Goal: Information Seeking & Learning: Learn about a topic

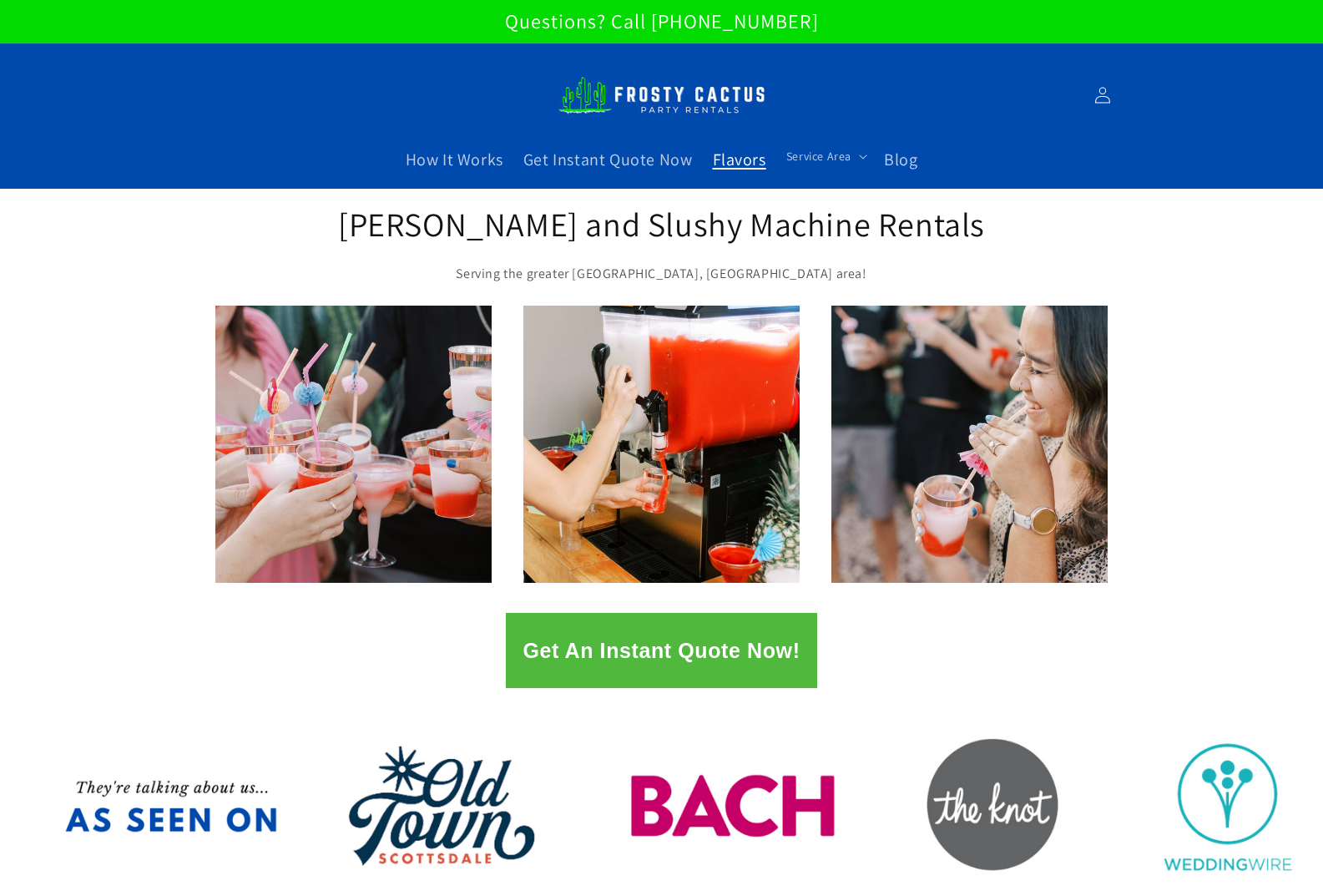
click at [741, 163] on span "Flavors" at bounding box center [739, 159] width 53 height 22
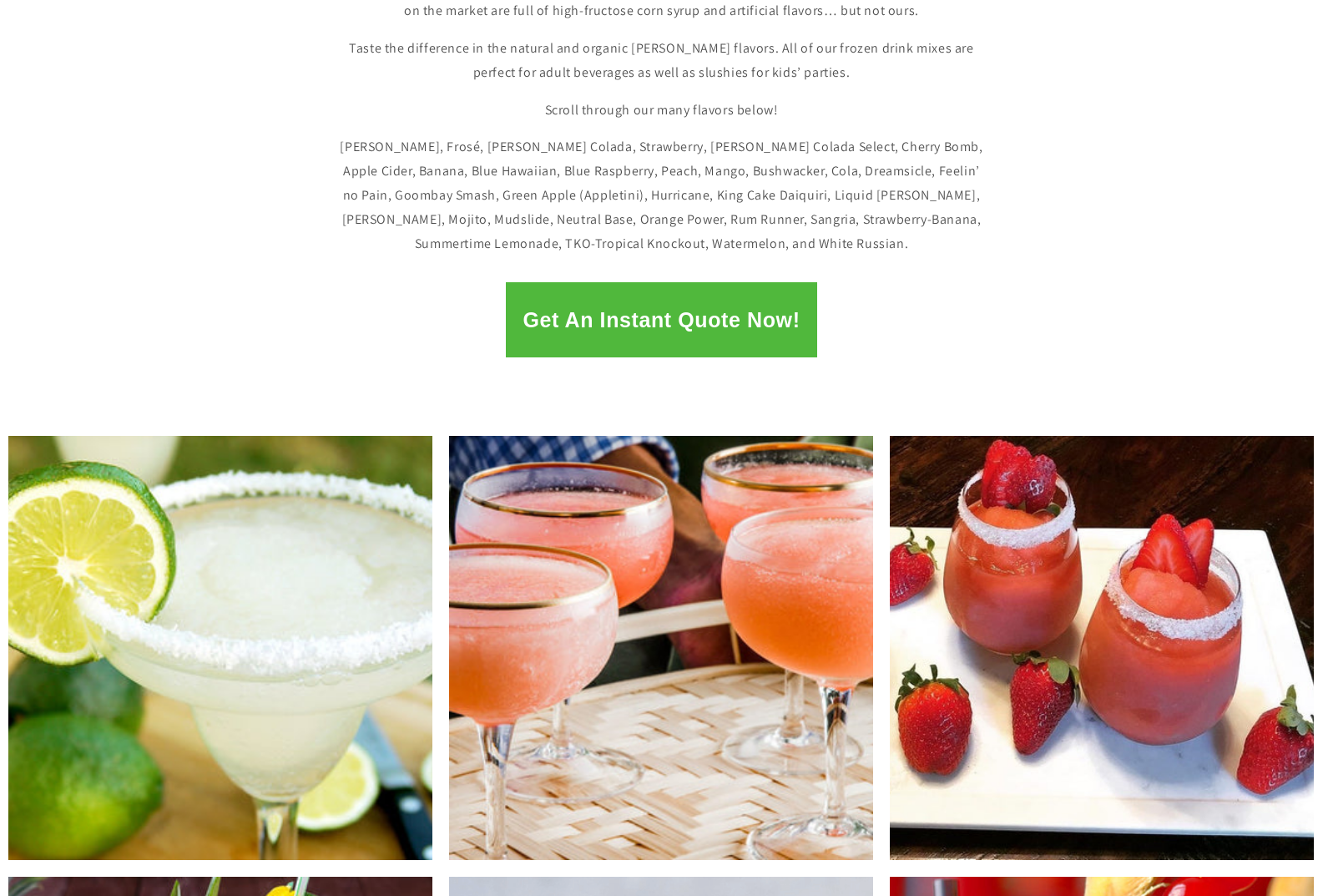
scroll to position [417, 0]
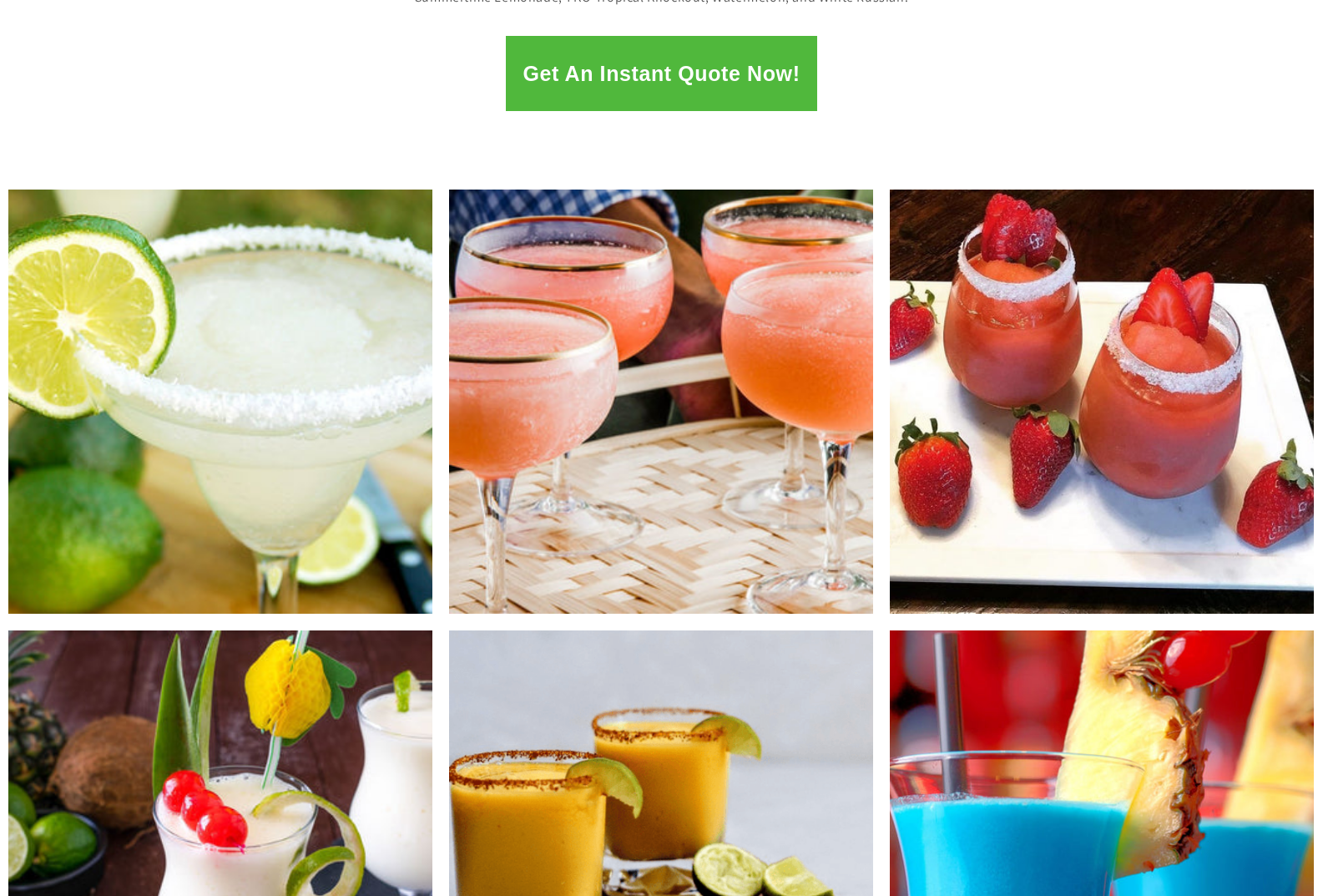
scroll to position [584, 0]
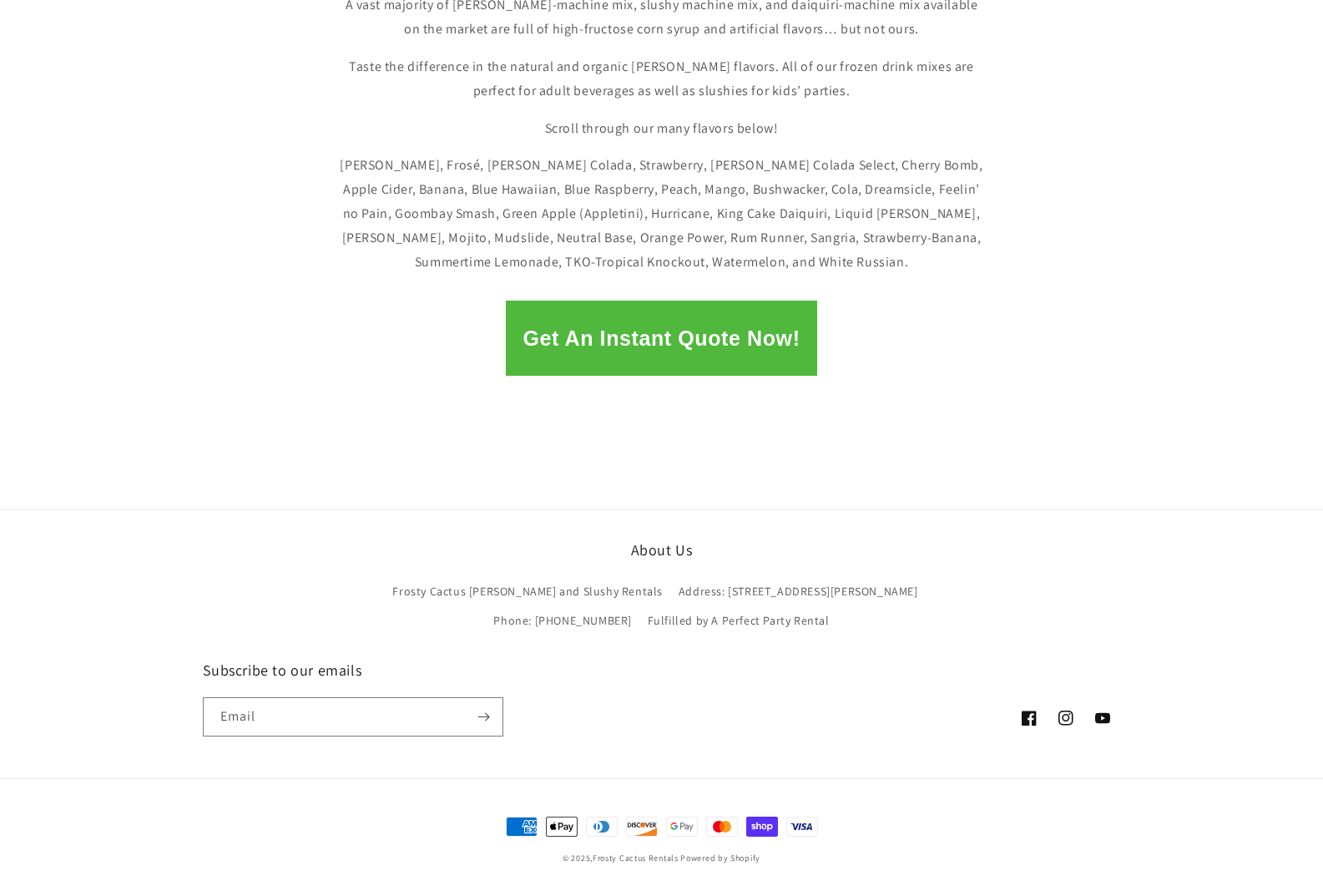
scroll to position [490, 0]
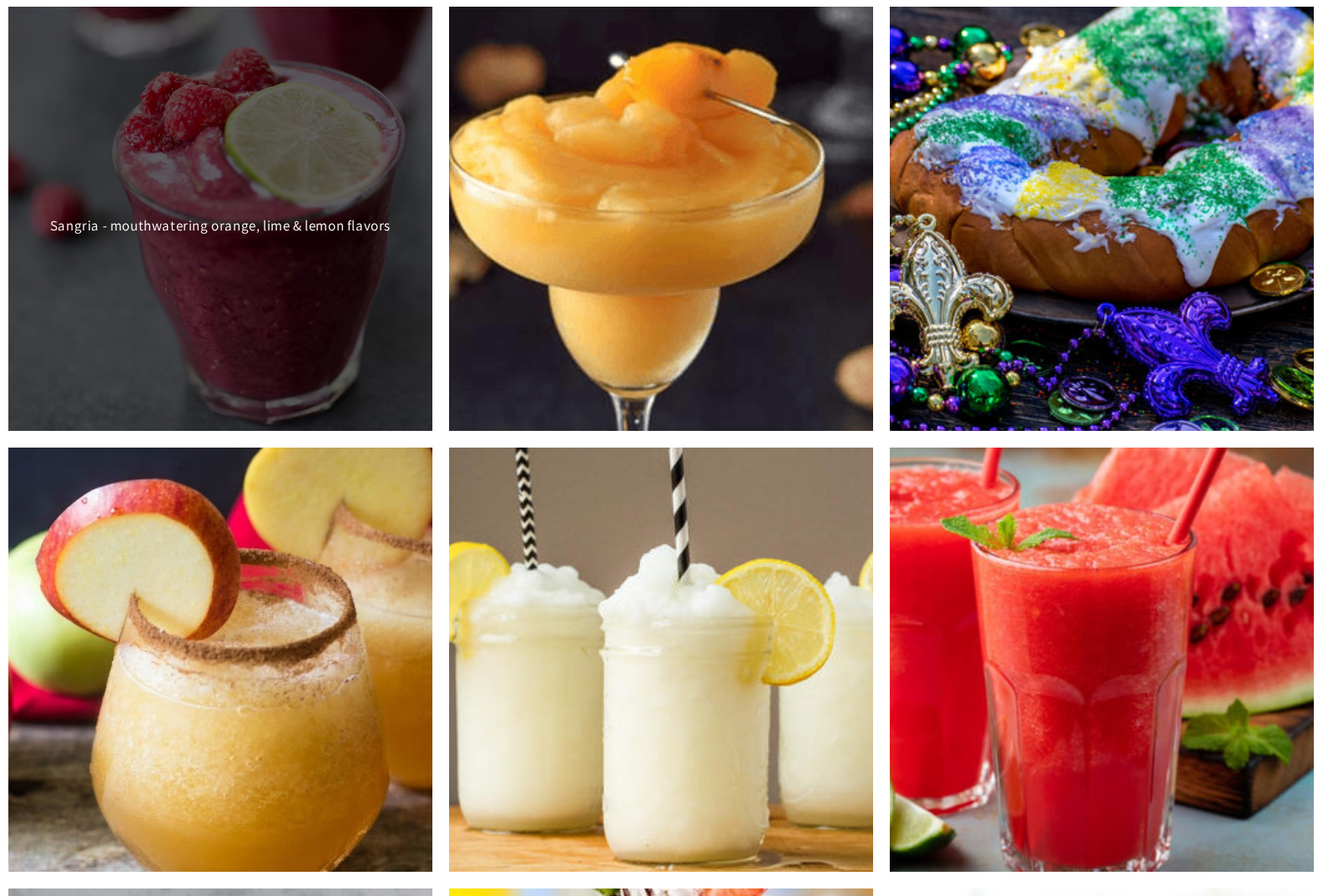
scroll to position [1656, 0]
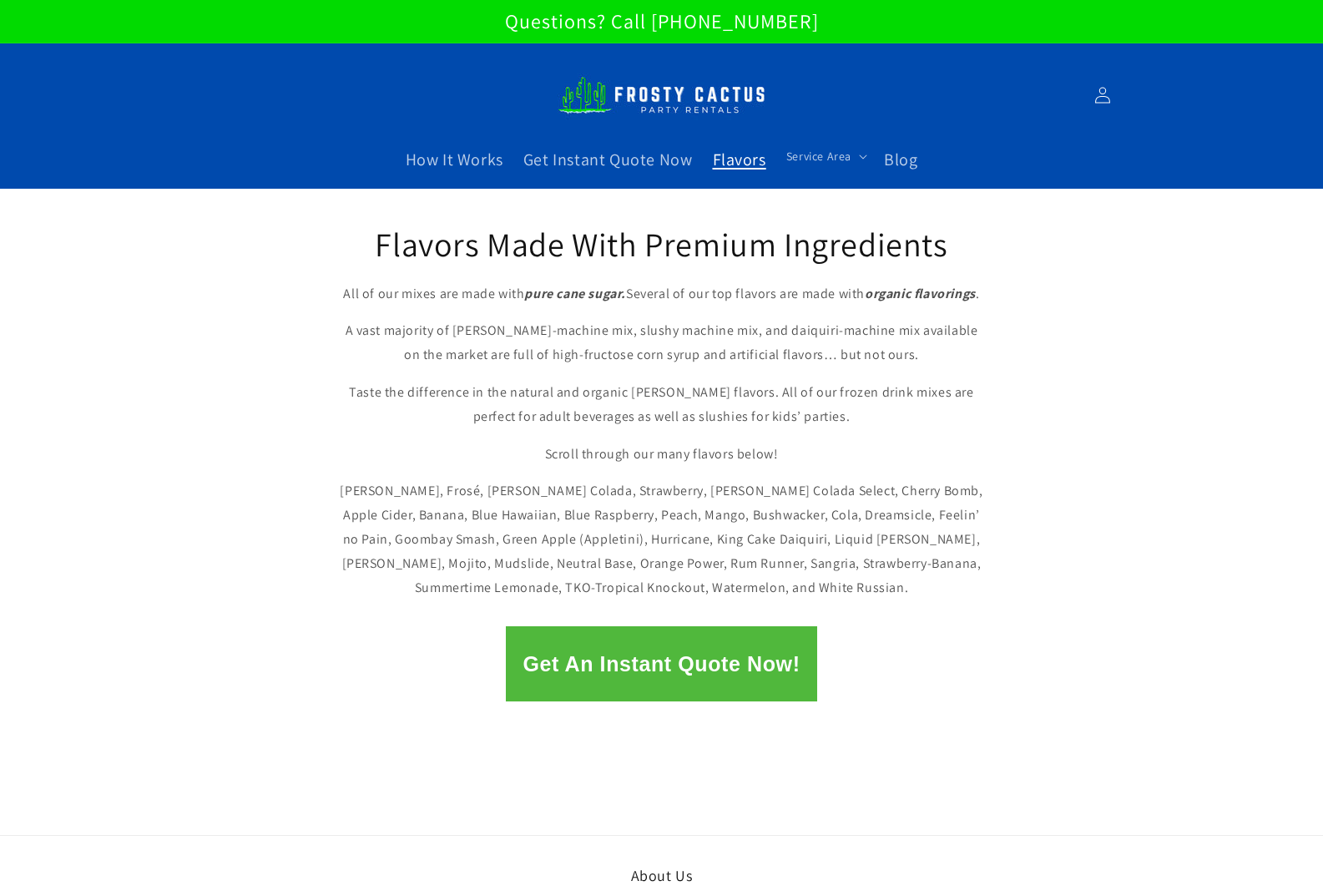
scroll to position [493, 0]
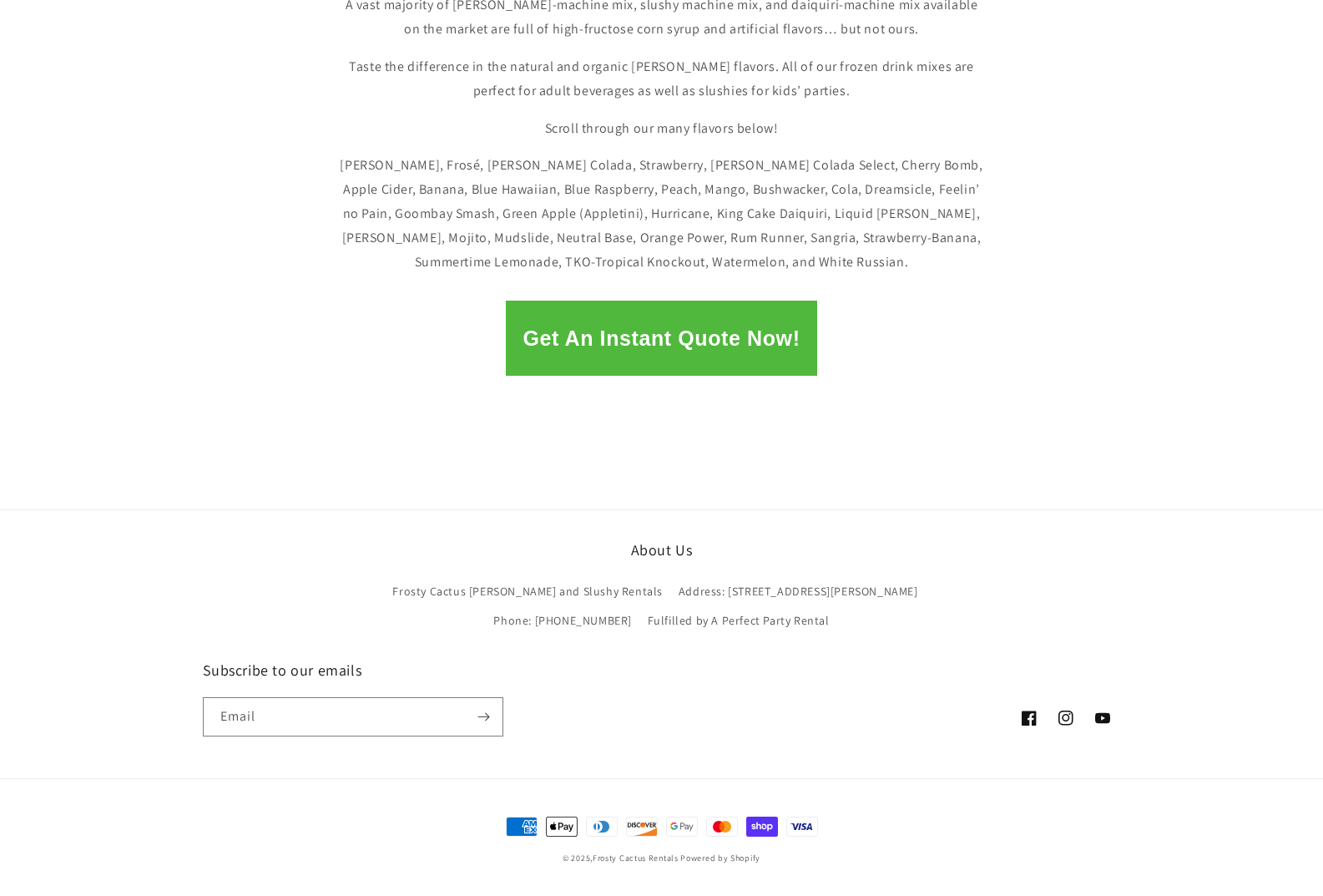
scroll to position [490, 0]
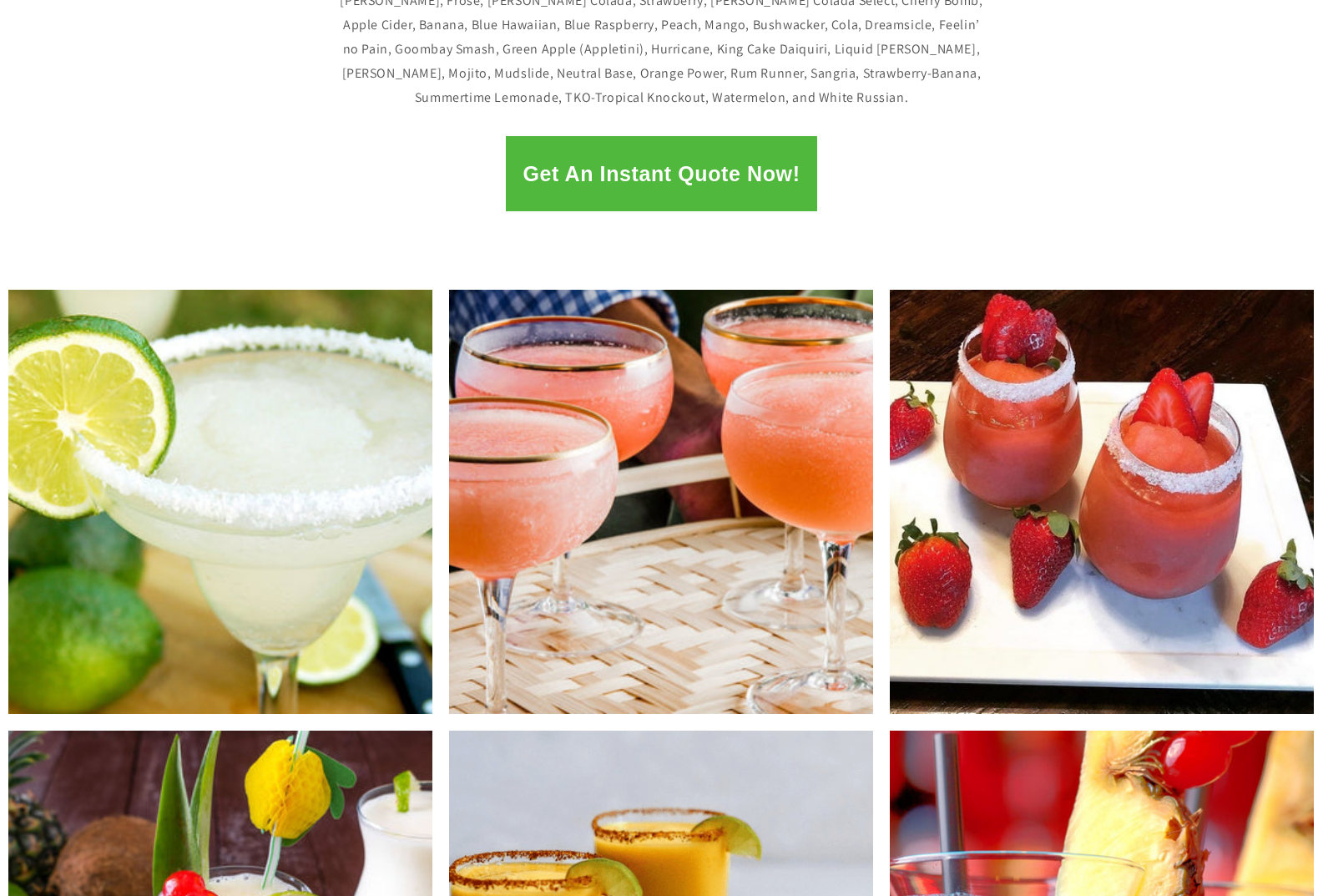
click at [145, 198] on div "Get An Instant Quote Now!" at bounding box center [661, 173] width 1323 height 75
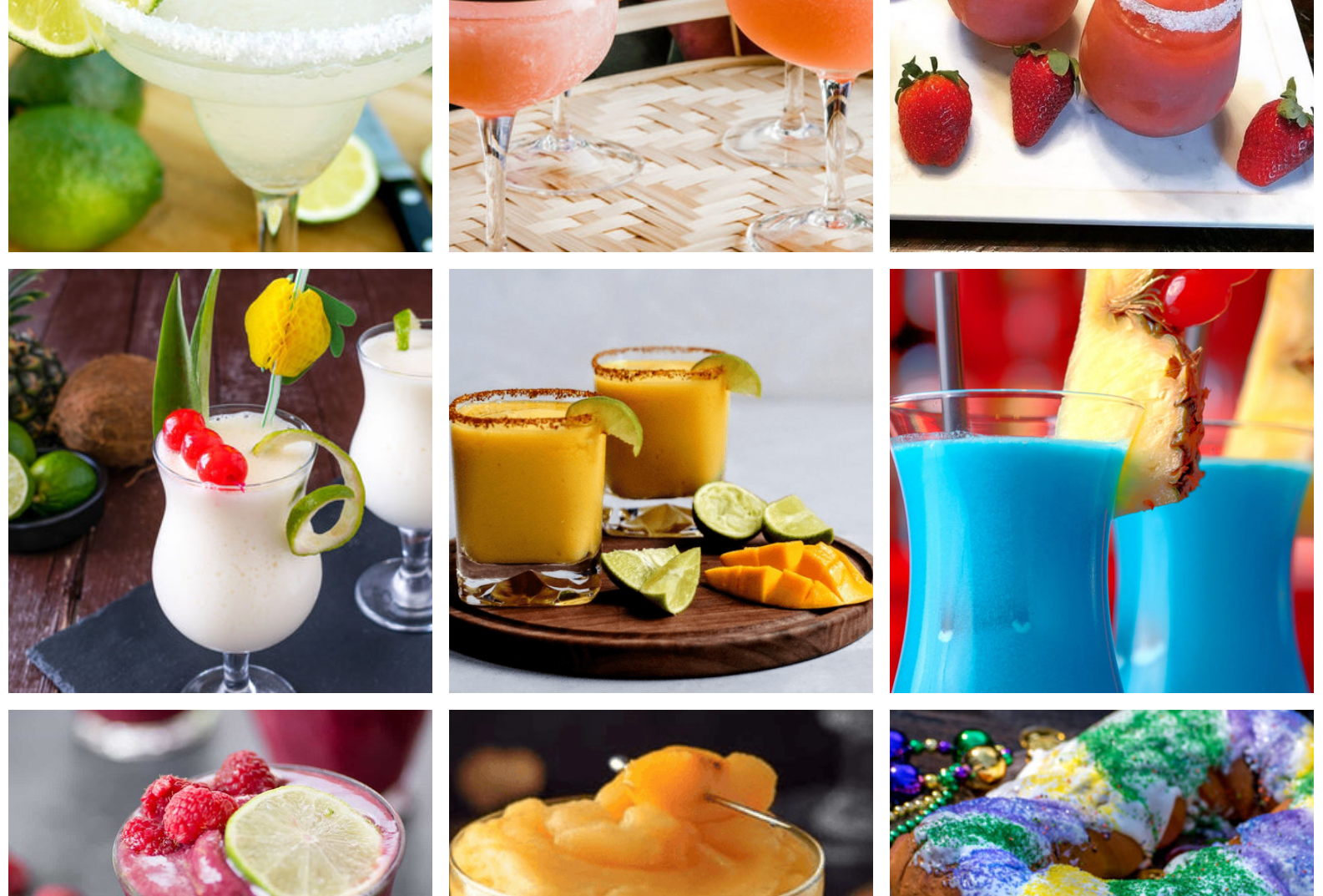
scroll to position [991, 0]
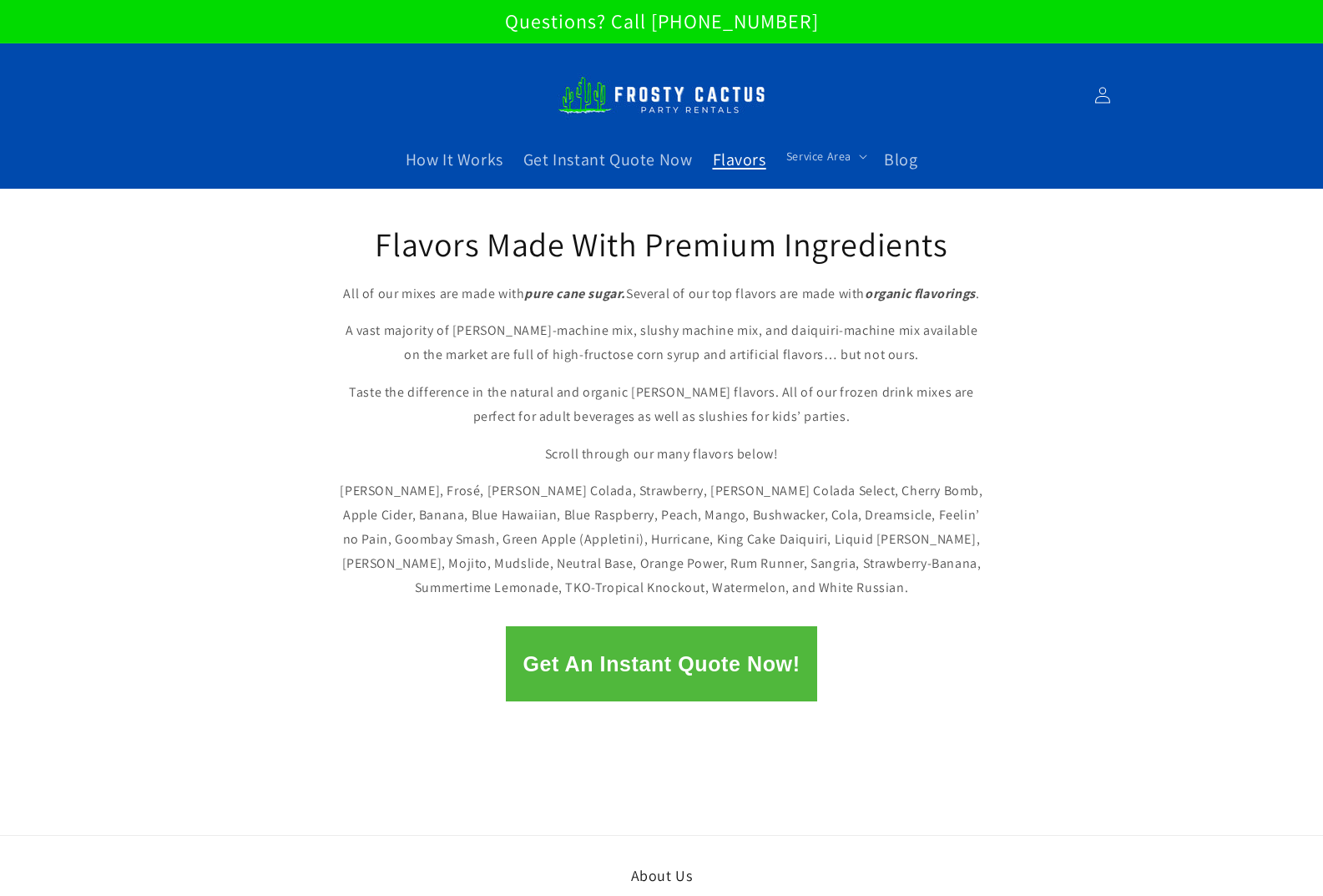
scroll to position [991, 0]
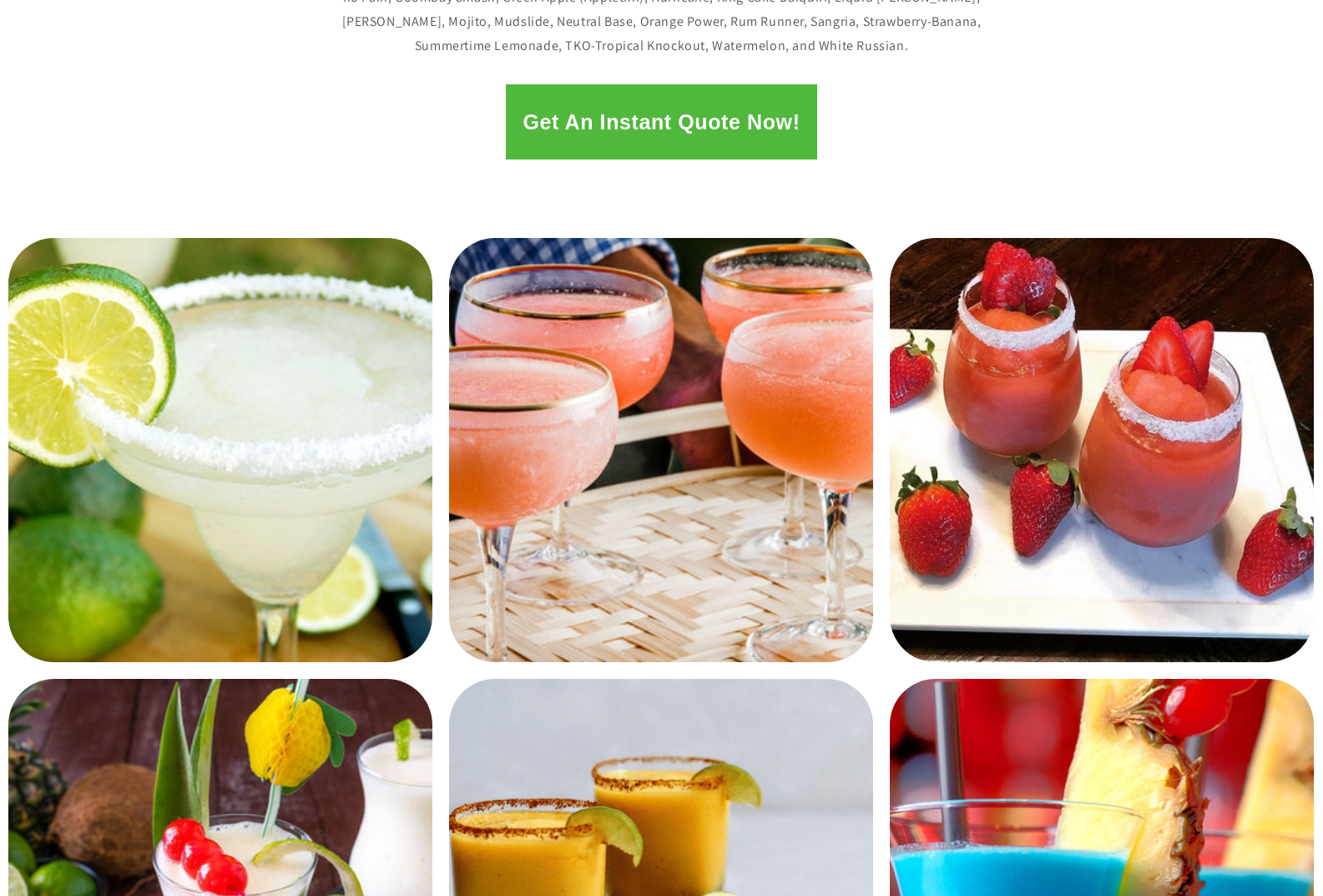
scroll to position [571, 0]
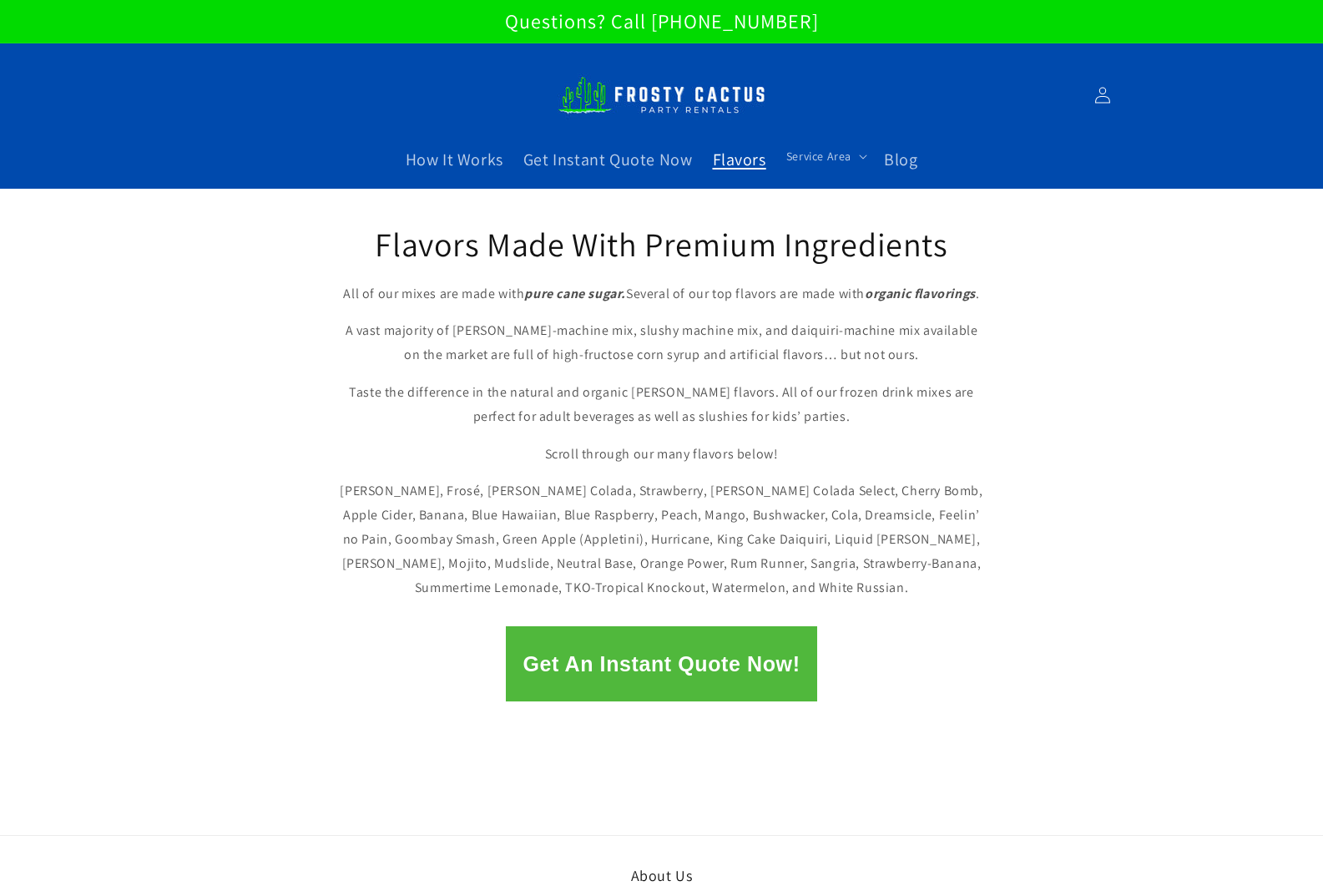
scroll to position [493, 0]
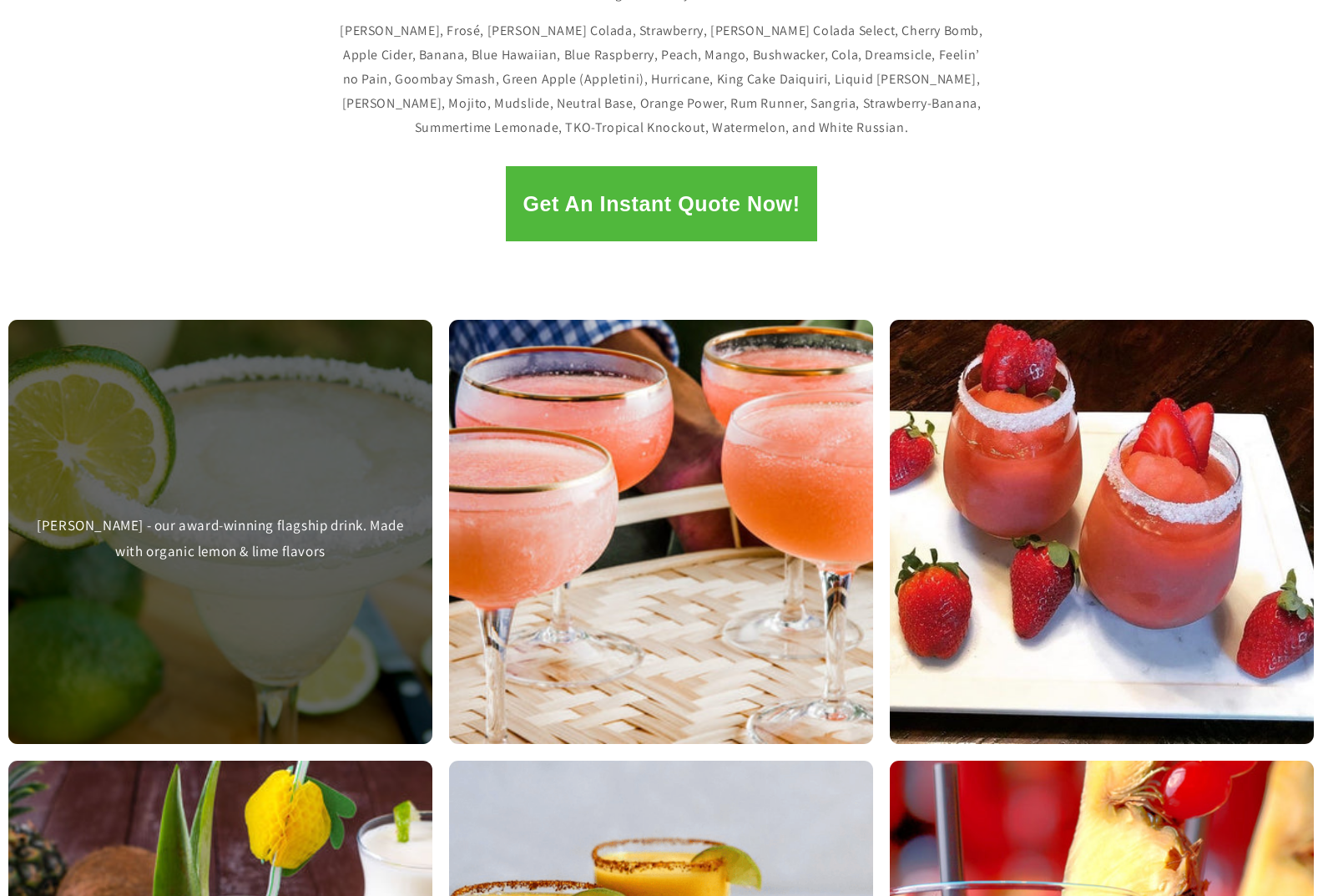
scroll to position [493, 0]
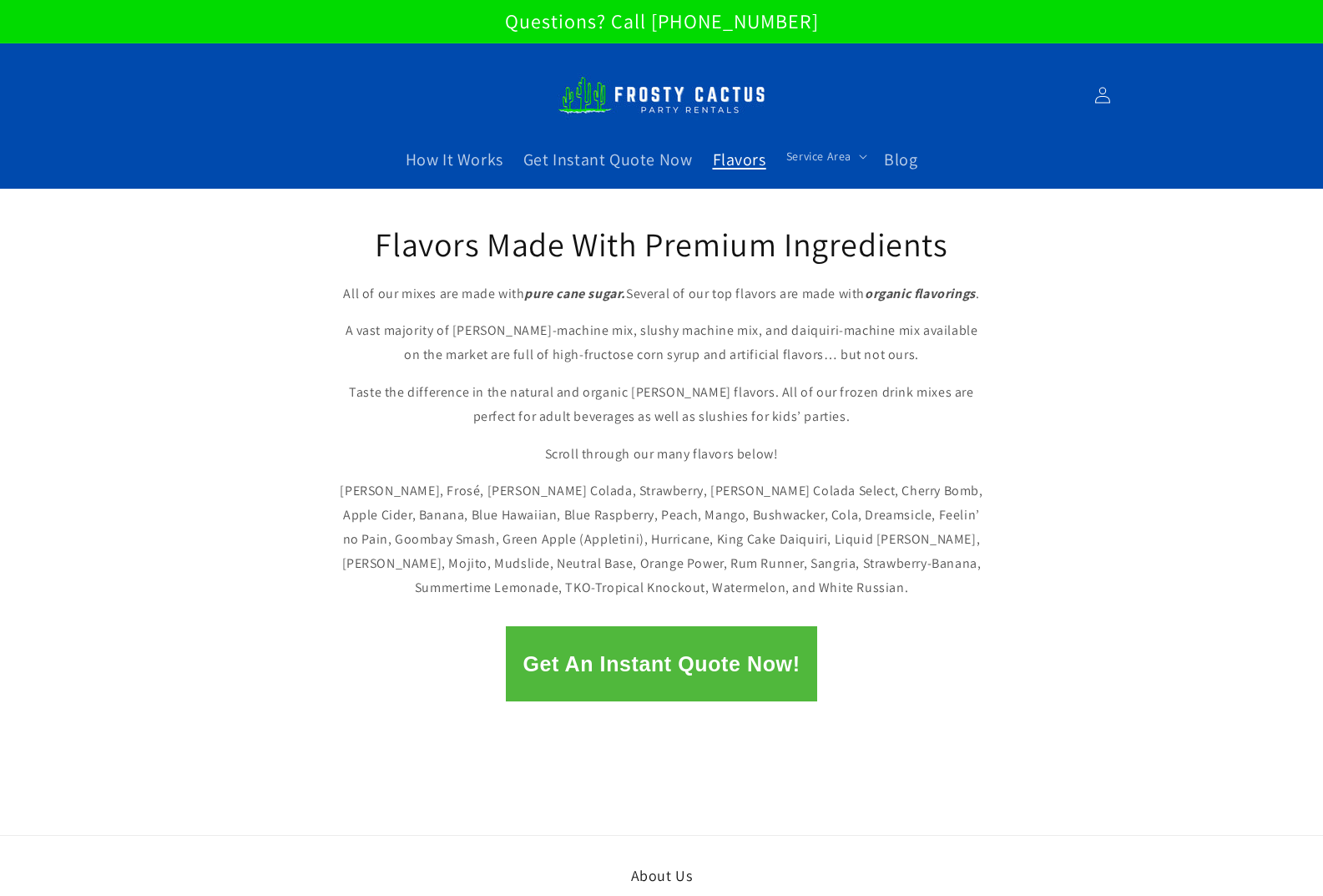
scroll to position [490, 0]
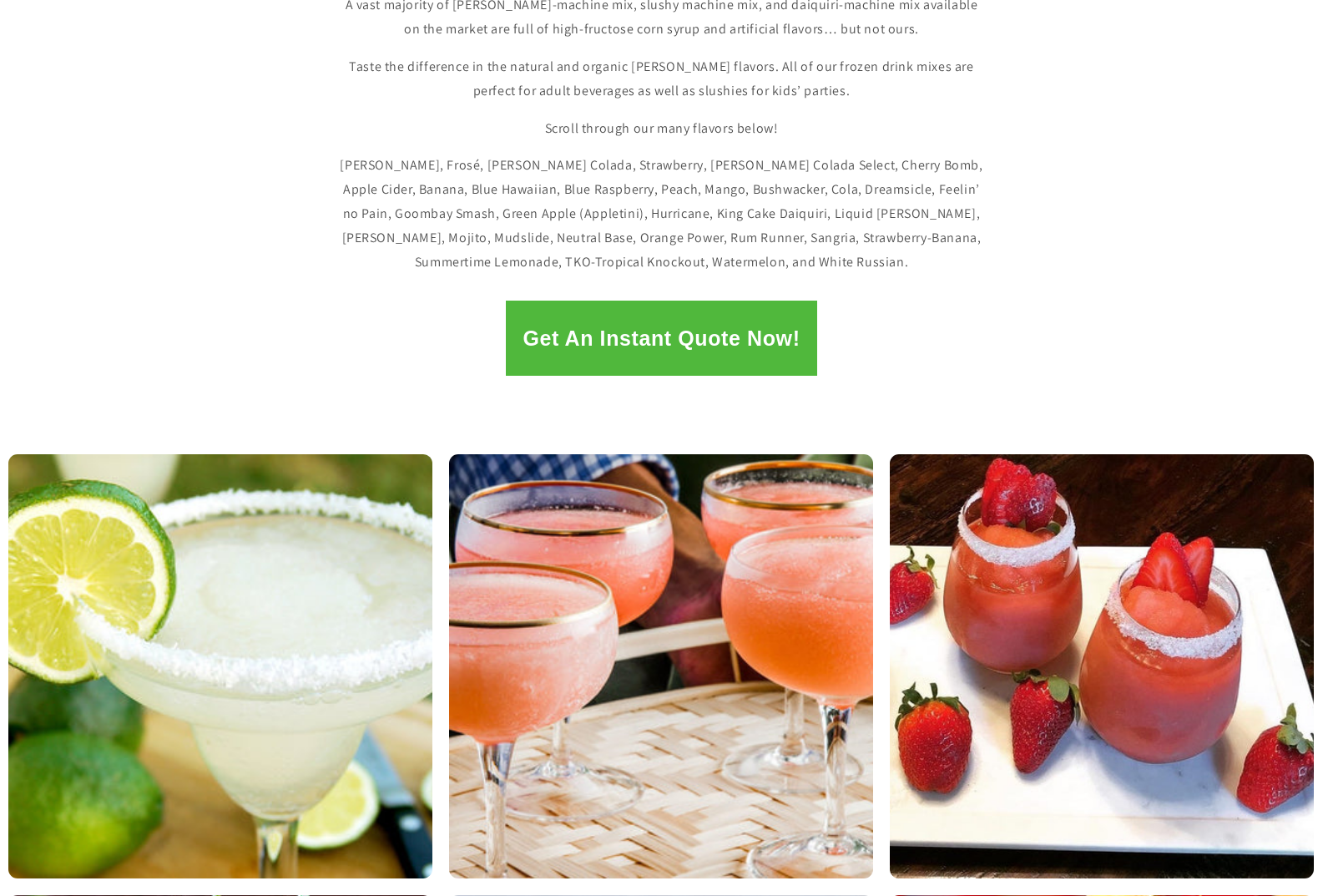
scroll to position [485, 0]
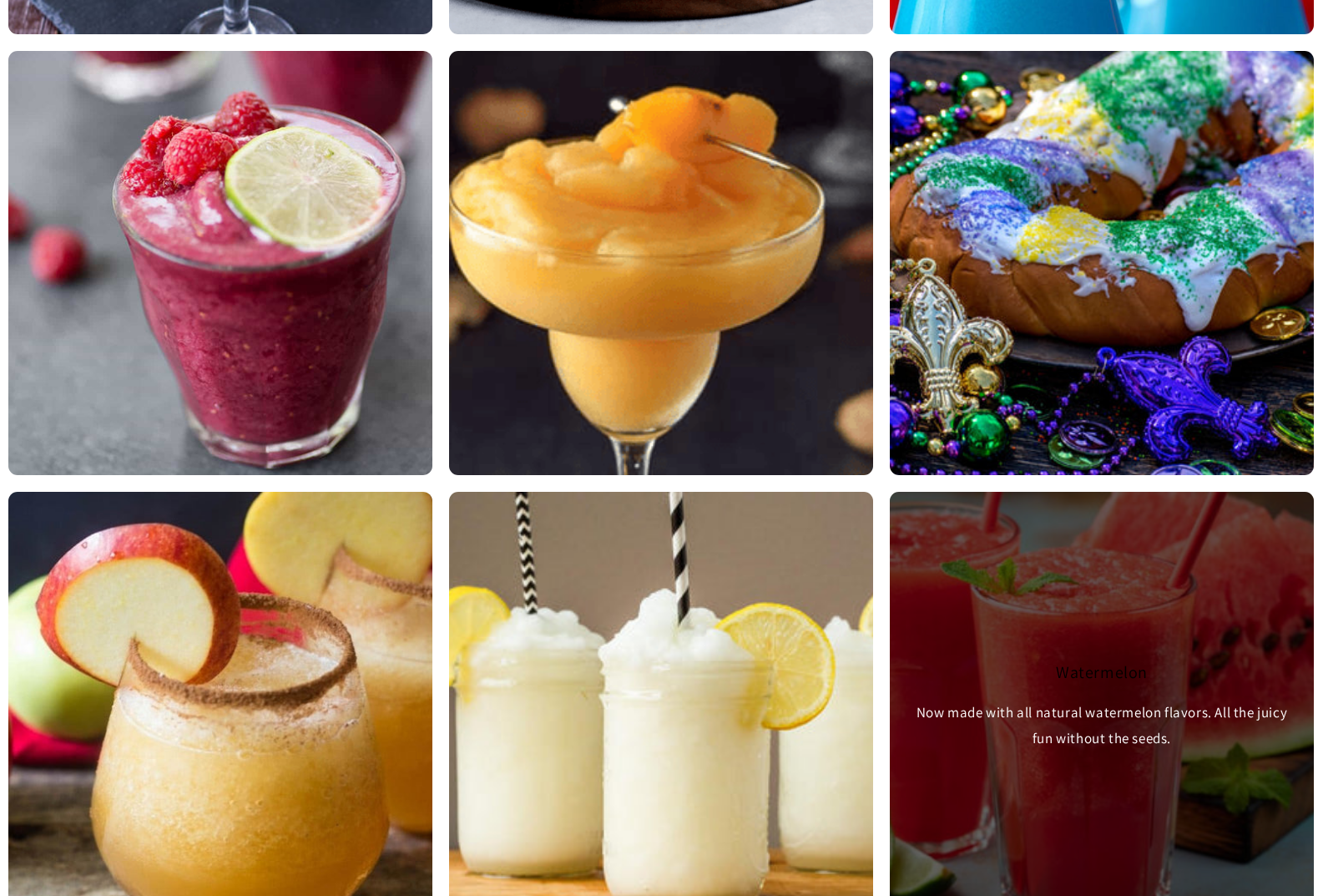
scroll to position [1567, 0]
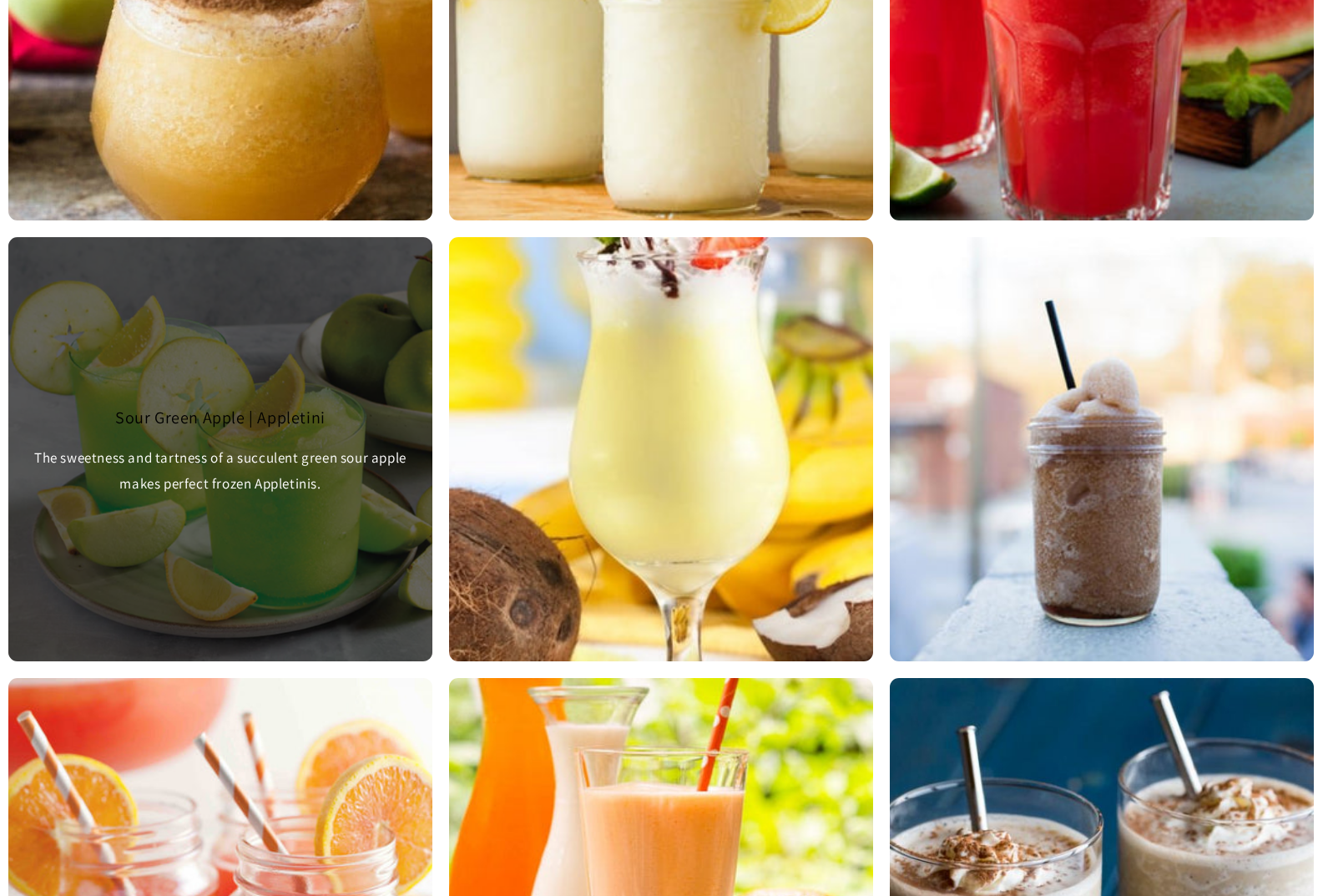
scroll to position [2328, 0]
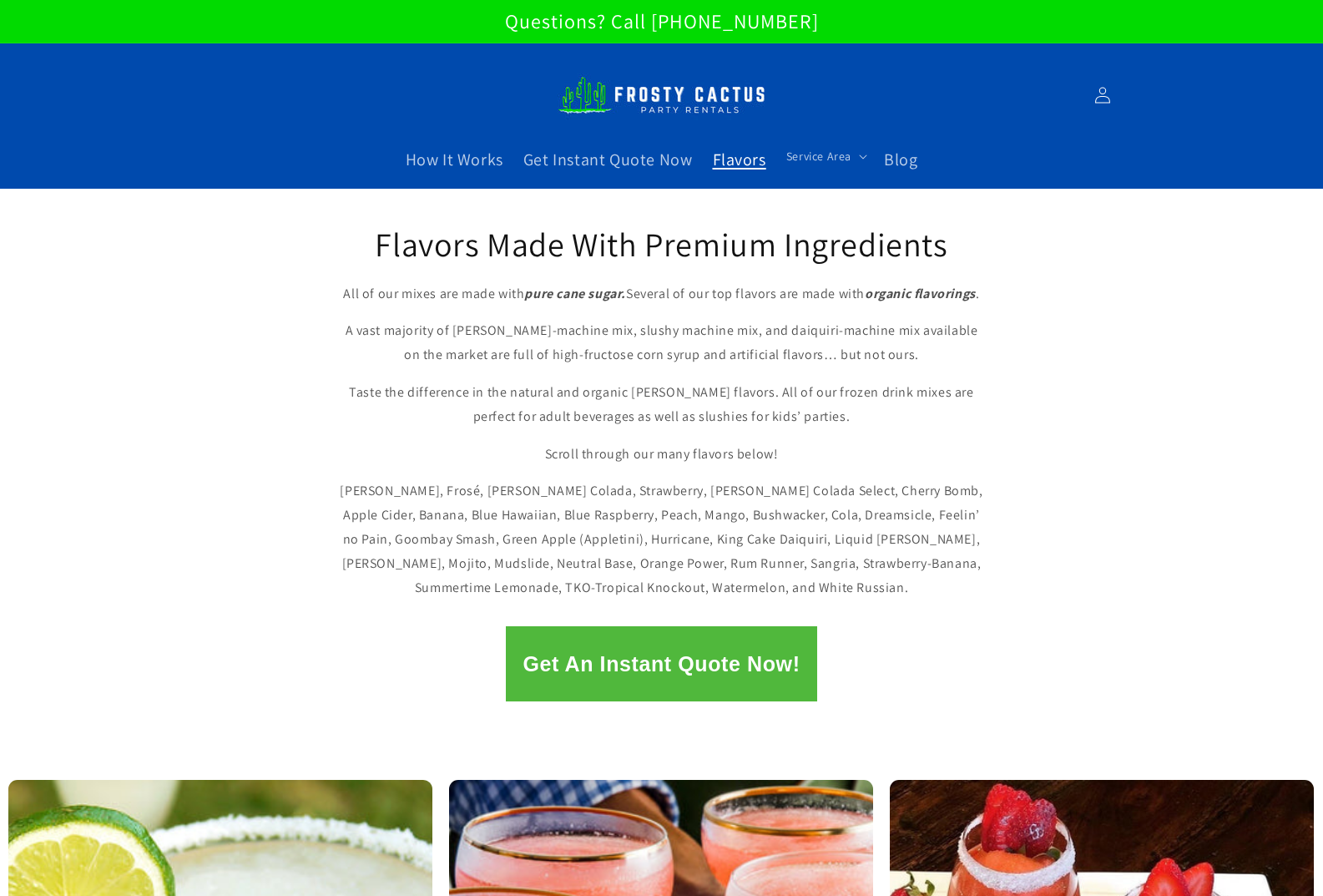
click at [652, 92] on img at bounding box center [662, 95] width 209 height 57
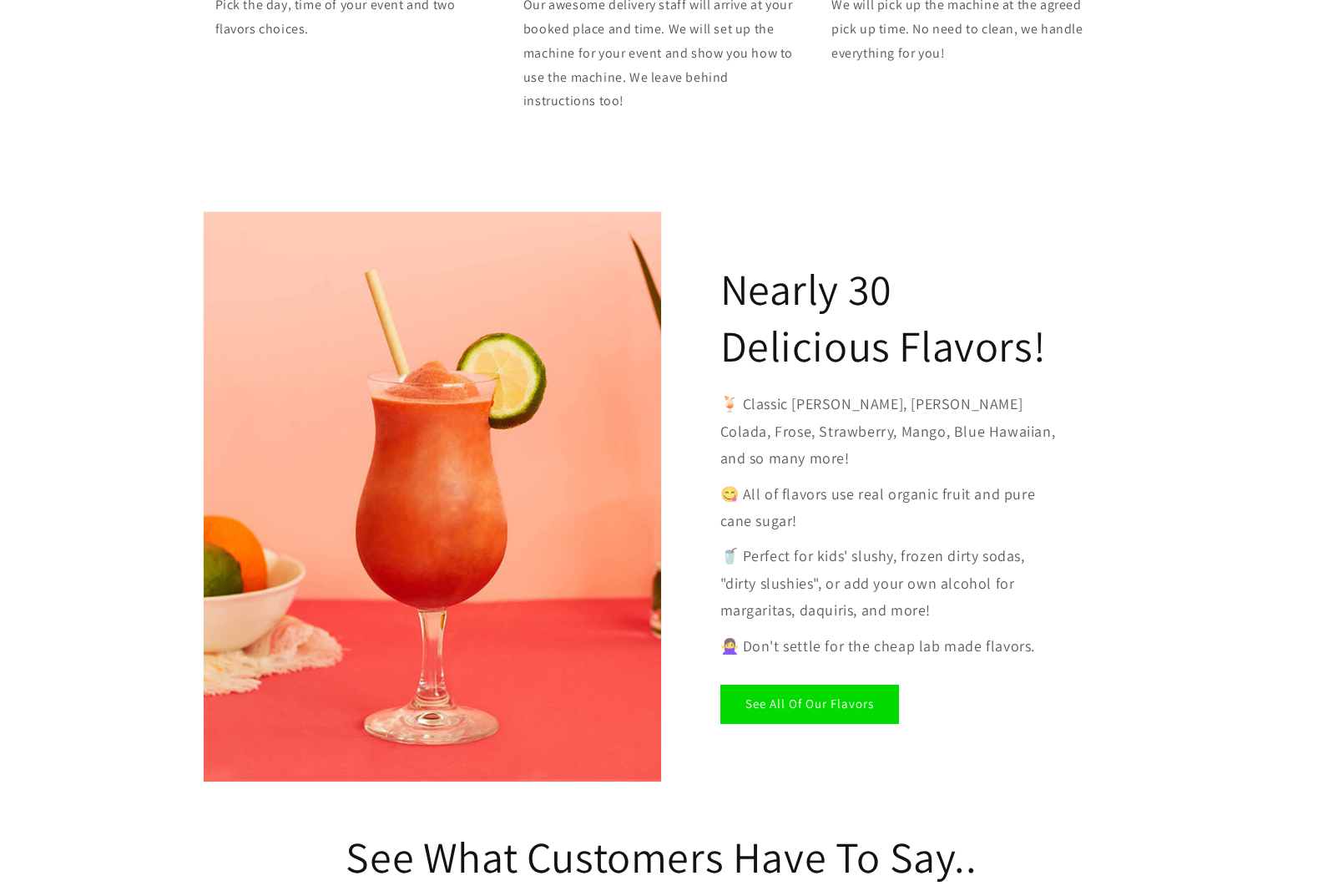
scroll to position [3005, 0]
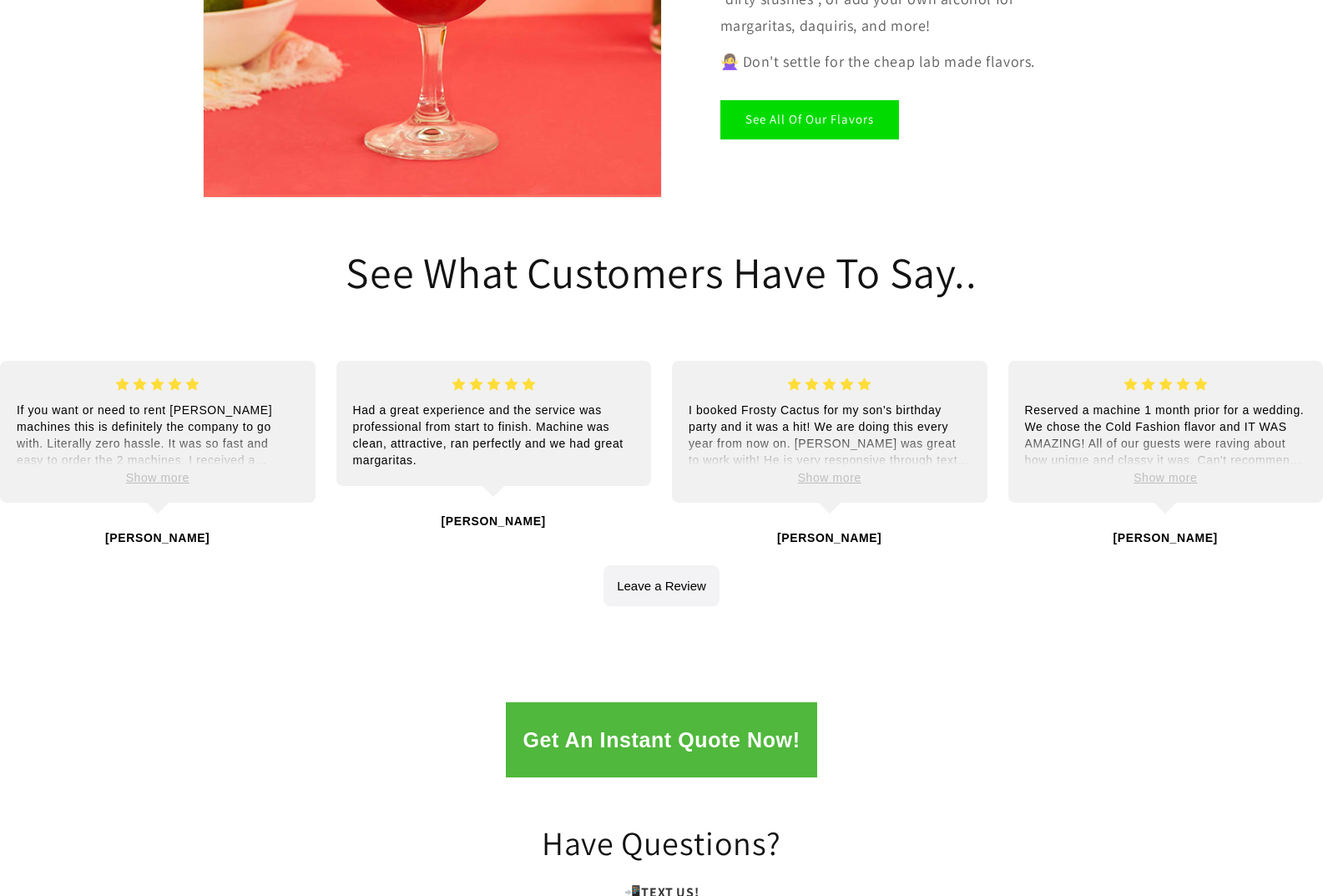
click at [678, 565] on button "button" at bounding box center [661, 585] width 116 height 41
click at [852, 471] on span "Show more" at bounding box center [829, 477] width 64 height 13
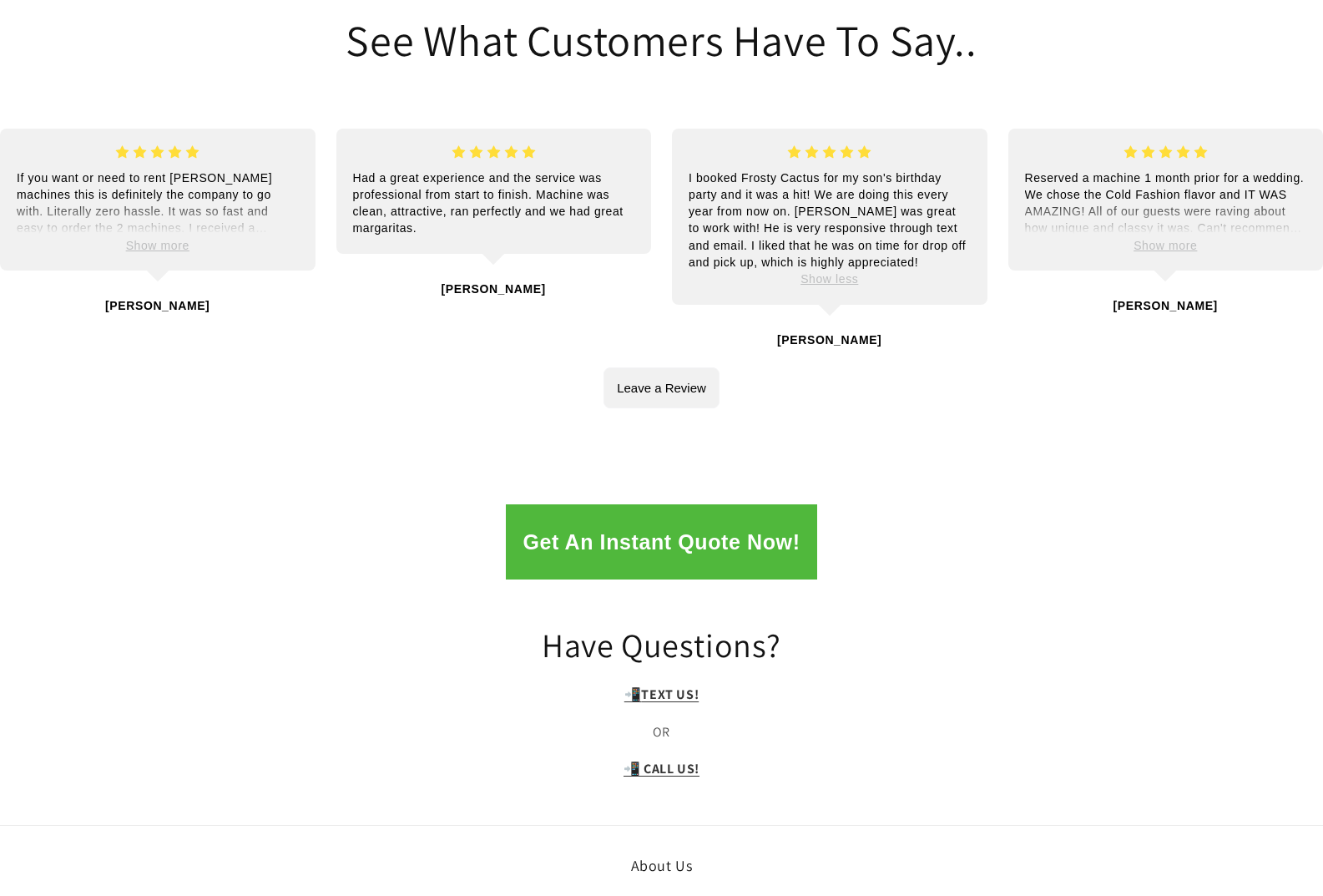
scroll to position [3255, 0]
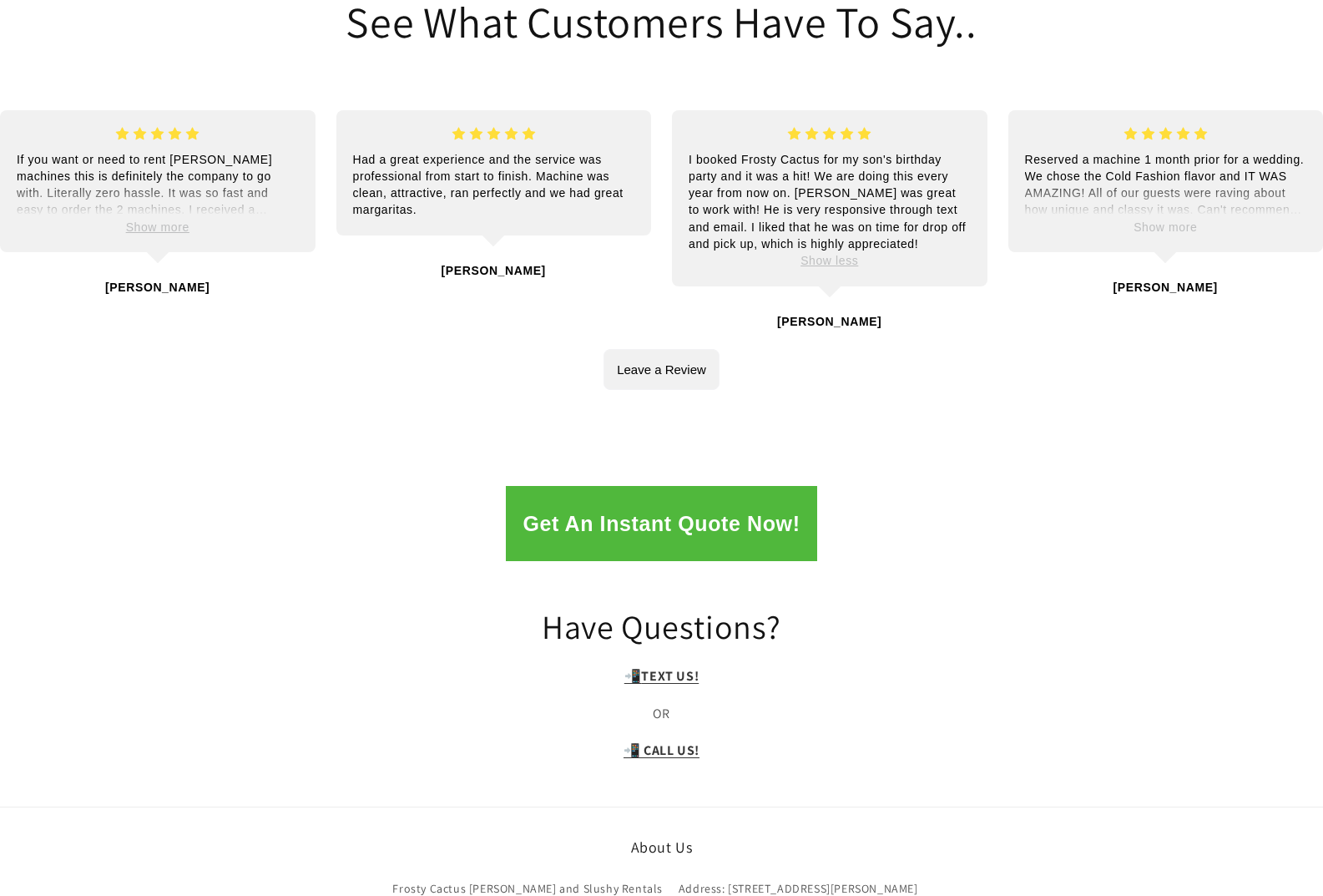
click at [1167, 220] on span "Show more" at bounding box center [1165, 226] width 64 height 13
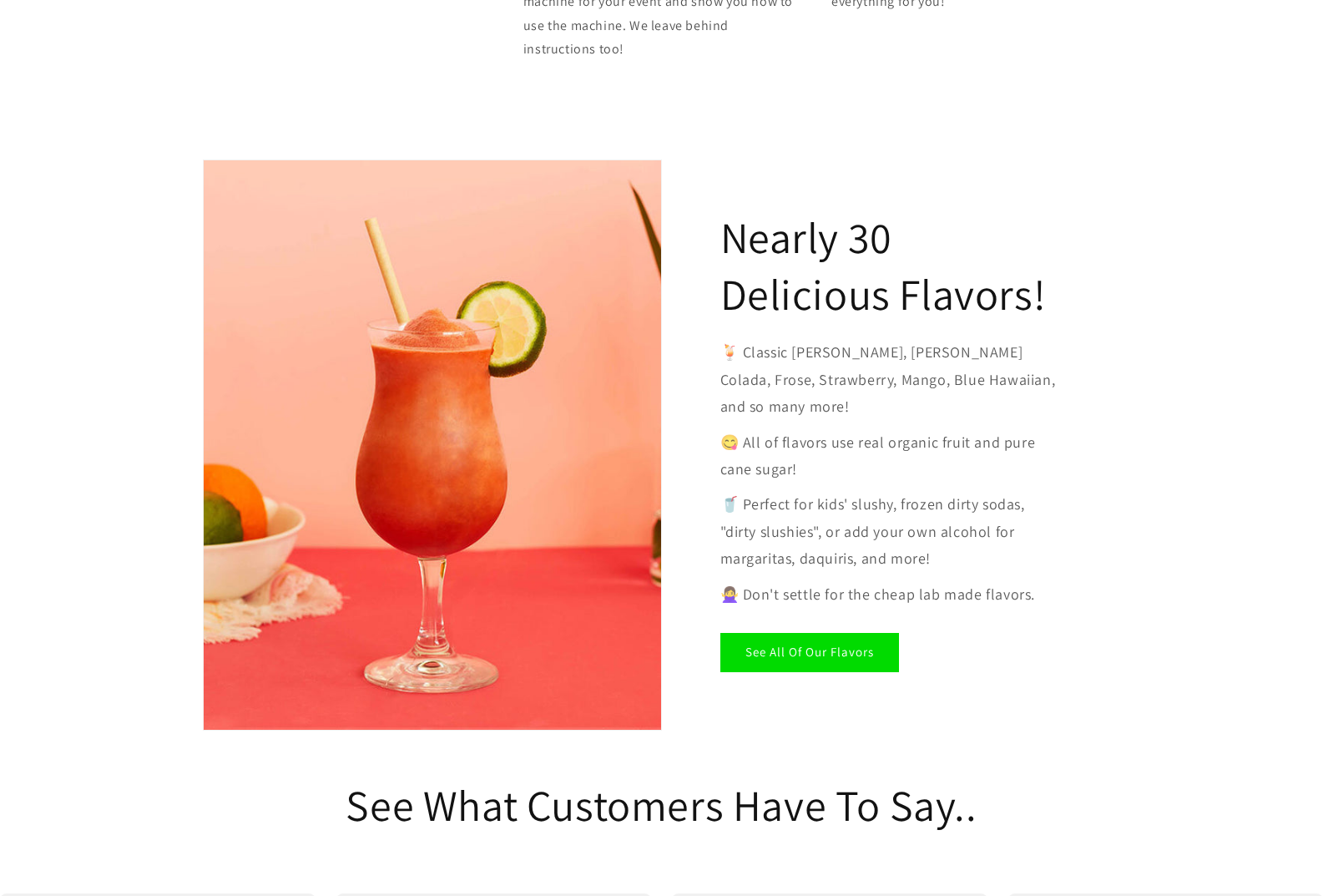
scroll to position [0, 0]
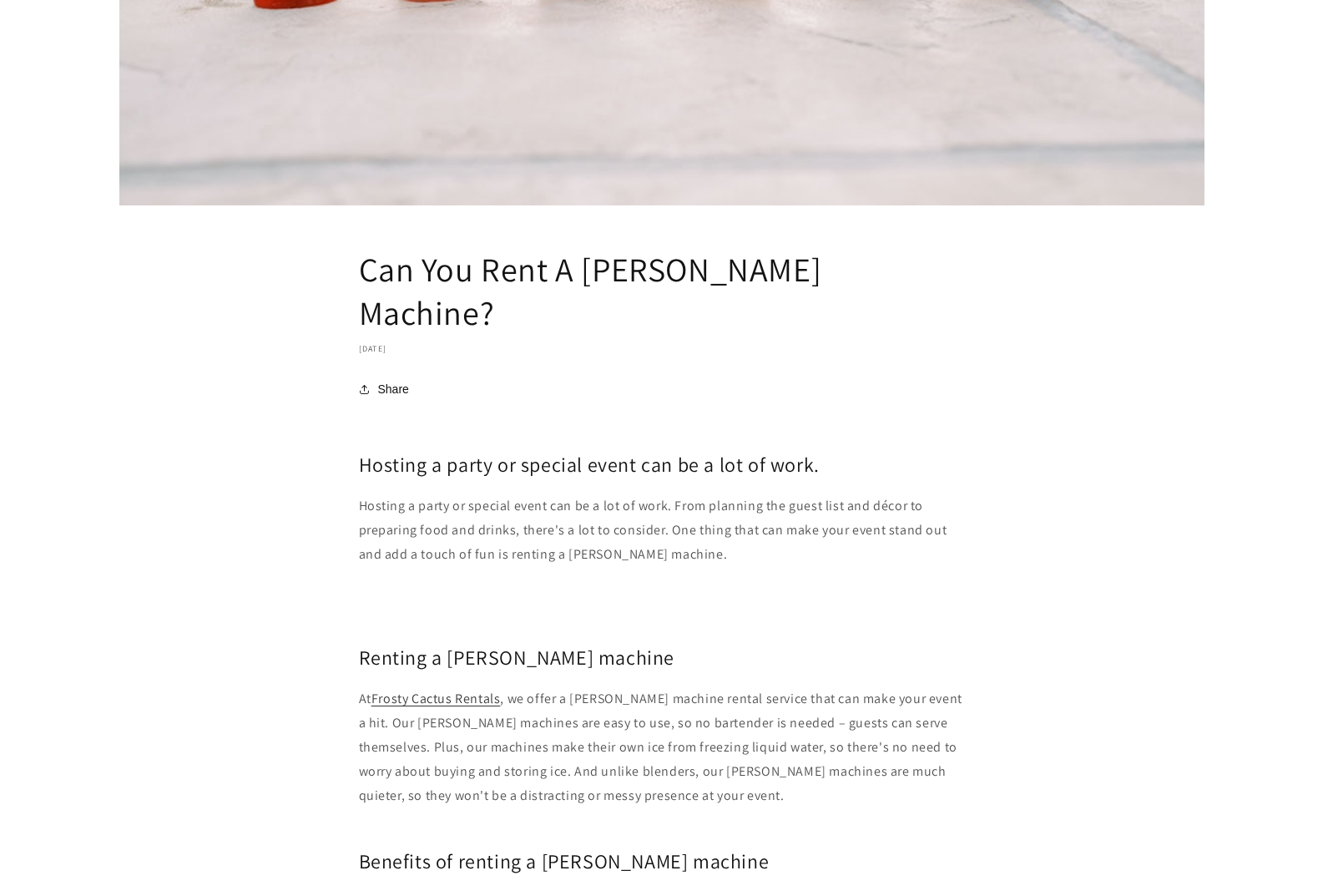
scroll to position [668, 0]
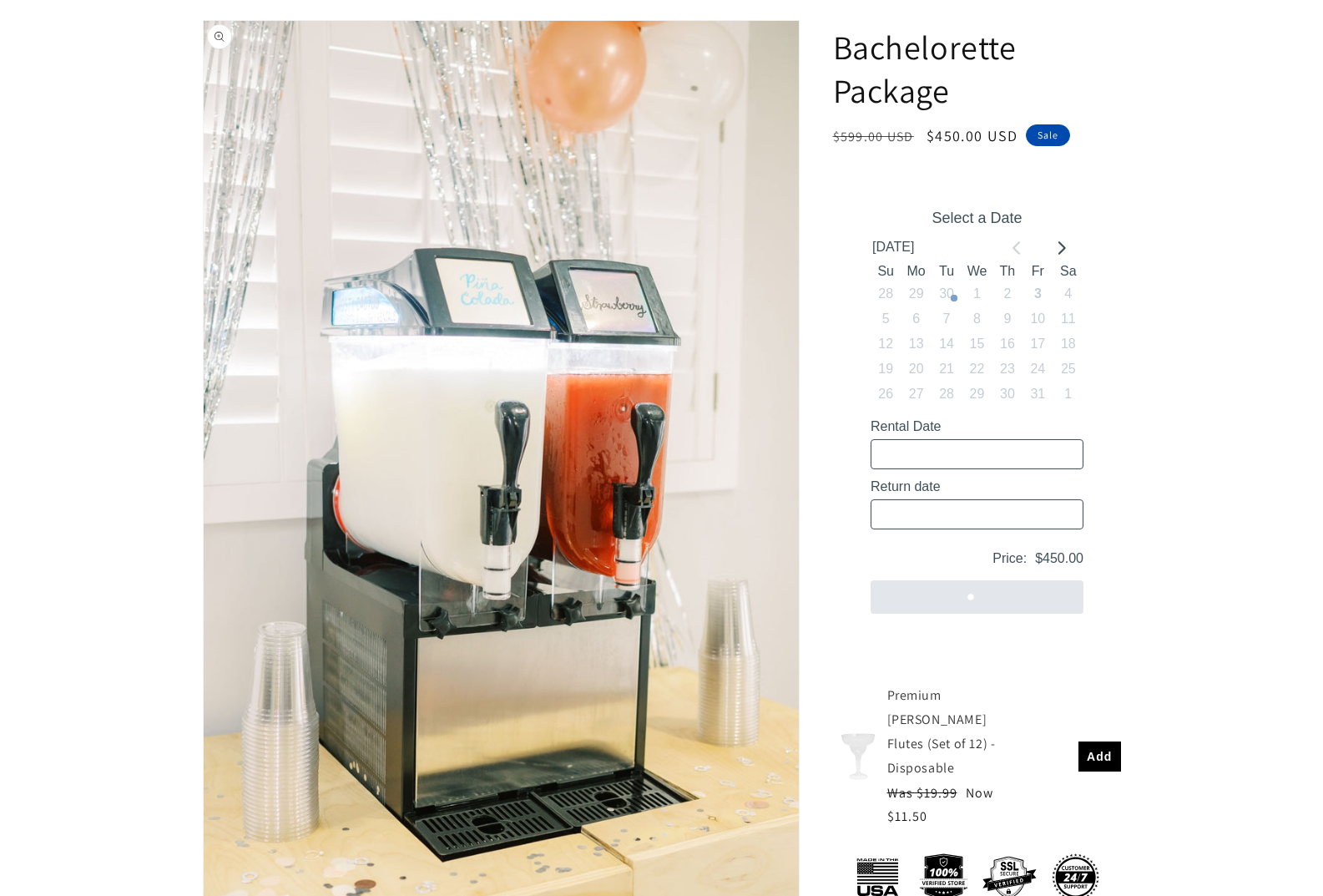
scroll to position [251, 0]
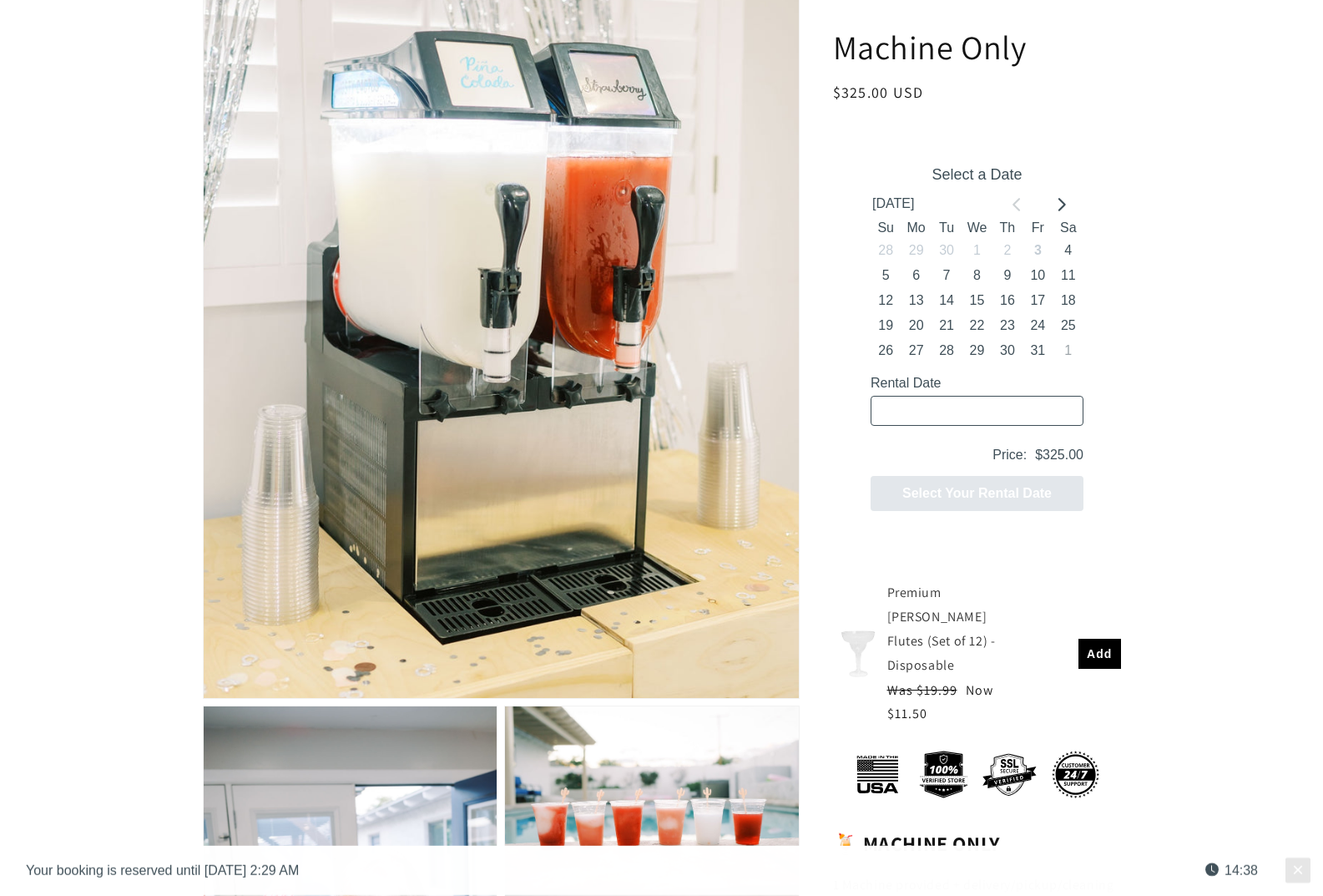
scroll to position [417, 0]
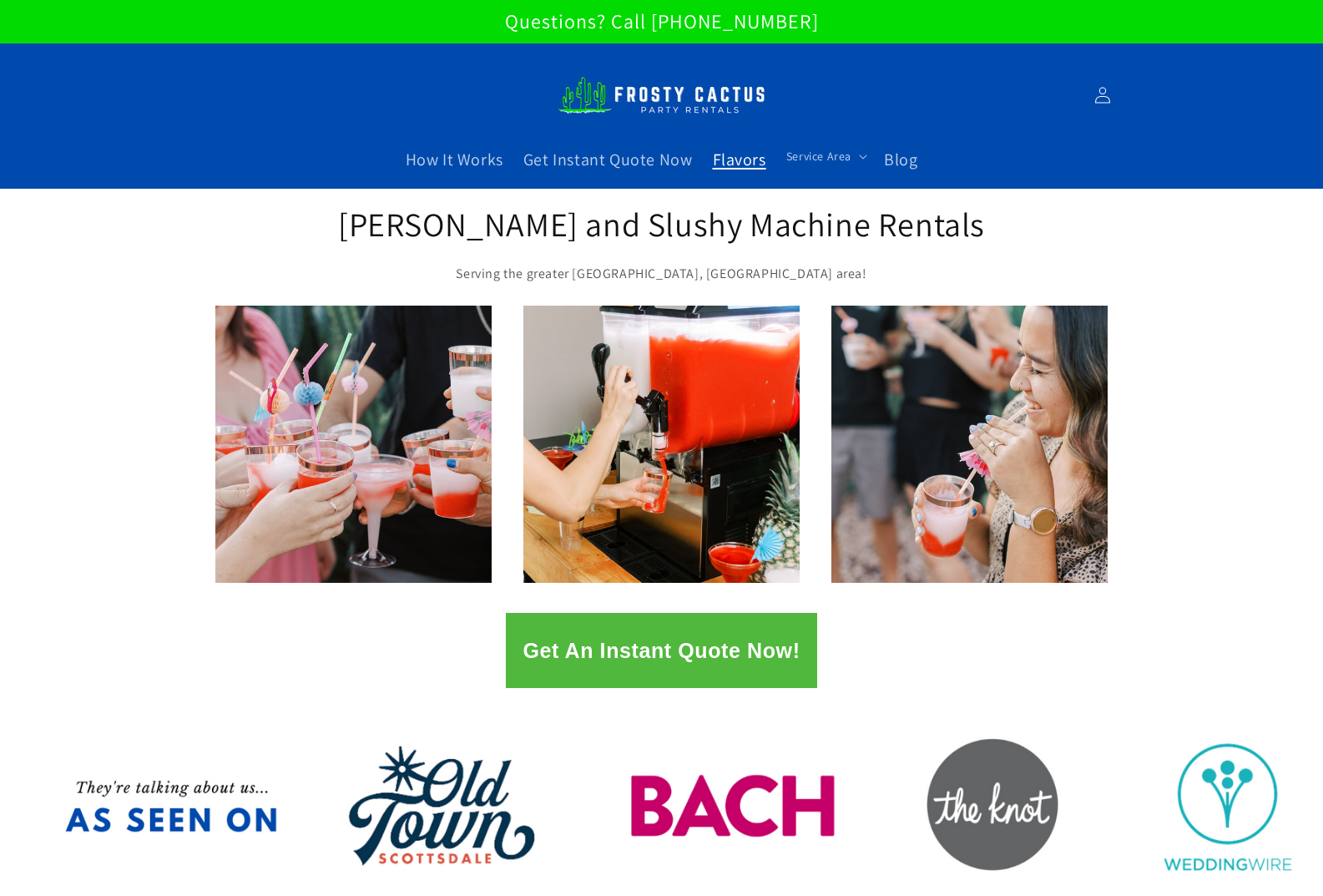
click at [755, 162] on span "Flavors" at bounding box center [739, 159] width 53 height 22
